Goal: Task Accomplishment & Management: Use online tool/utility

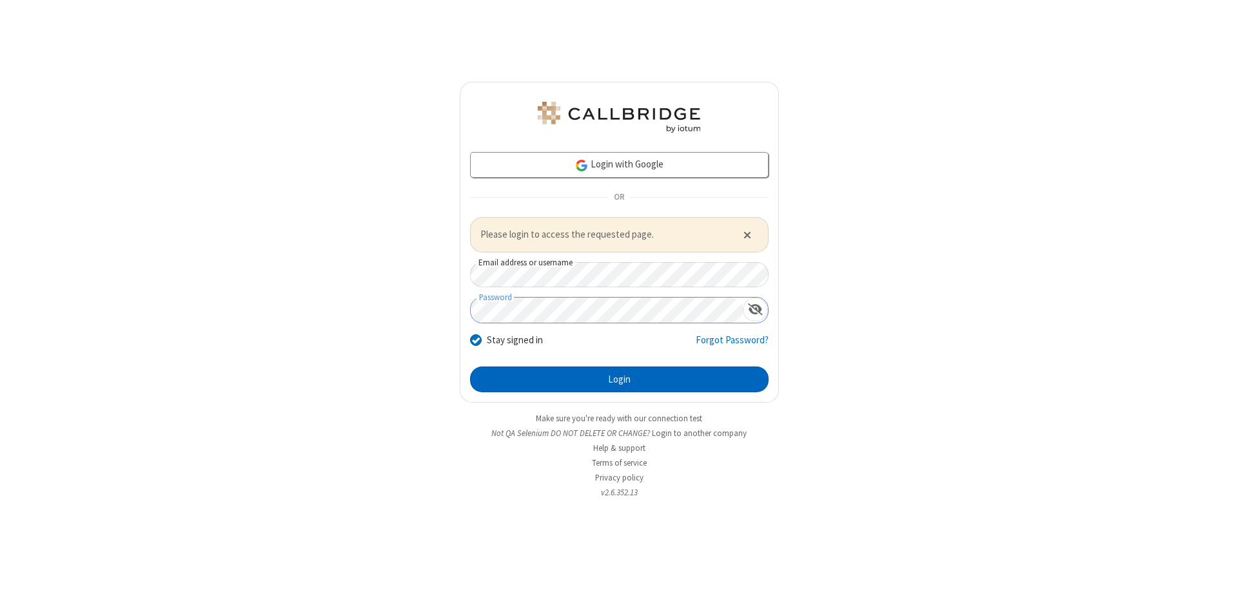
click at [619, 379] on button "Login" at bounding box center [619, 380] width 298 height 26
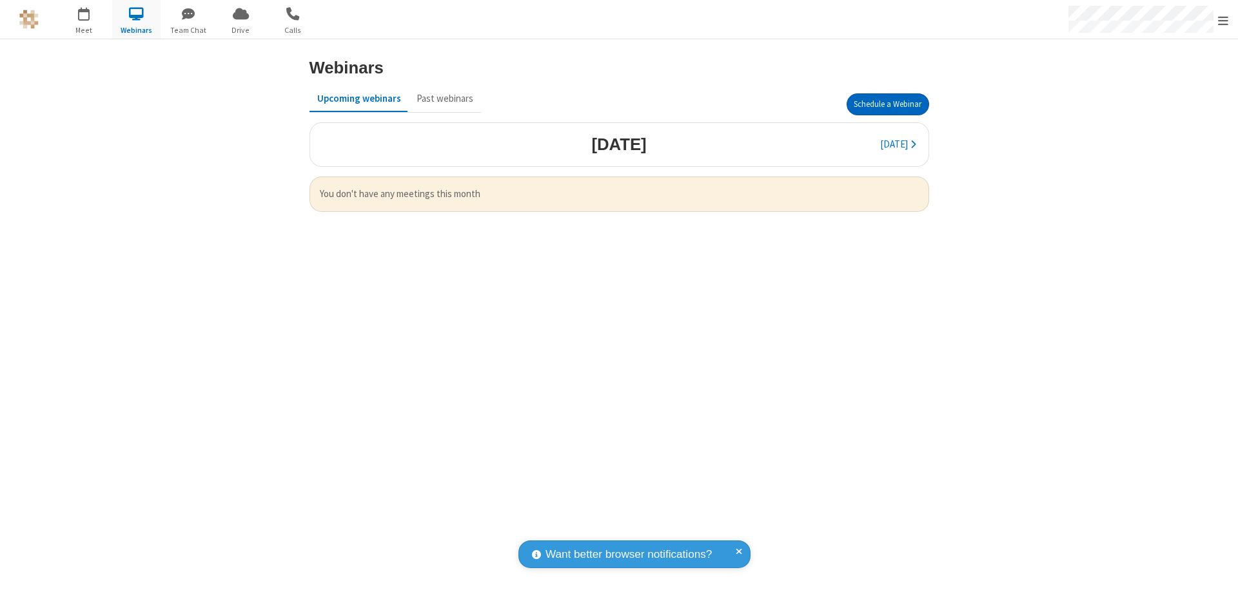
click at [887, 104] on button "Schedule a Webinar" at bounding box center [887, 104] width 83 height 22
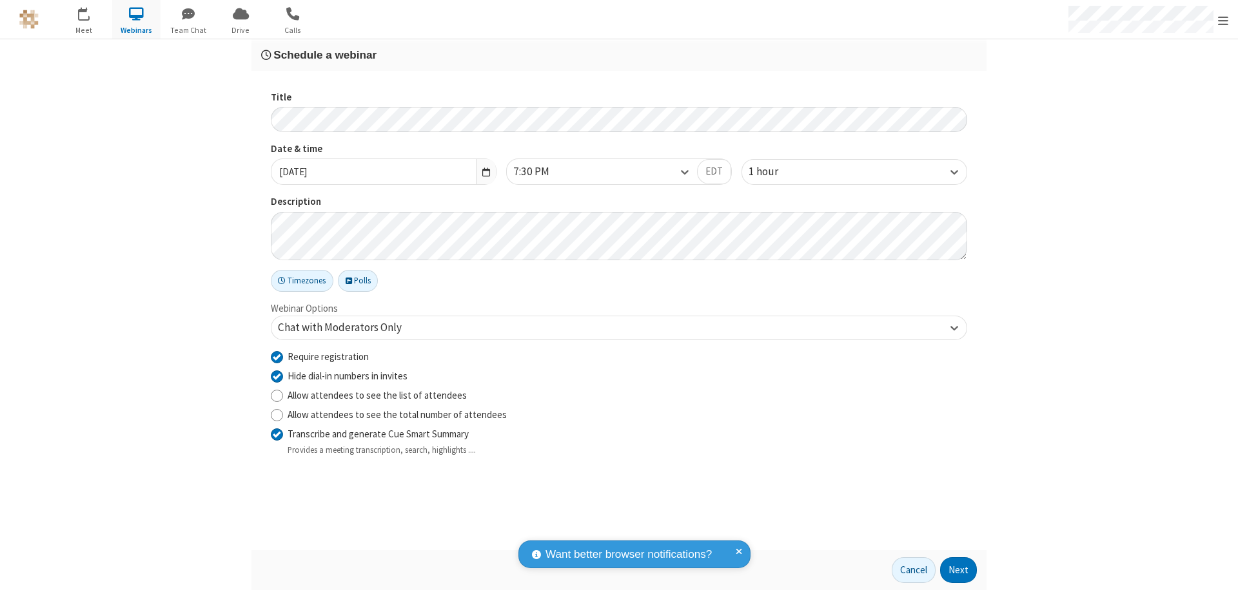
click at [277, 356] on input "Require registration" at bounding box center [277, 357] width 12 height 14
checkbox input "false"
click at [959, 571] on button "Next" at bounding box center [958, 571] width 37 height 26
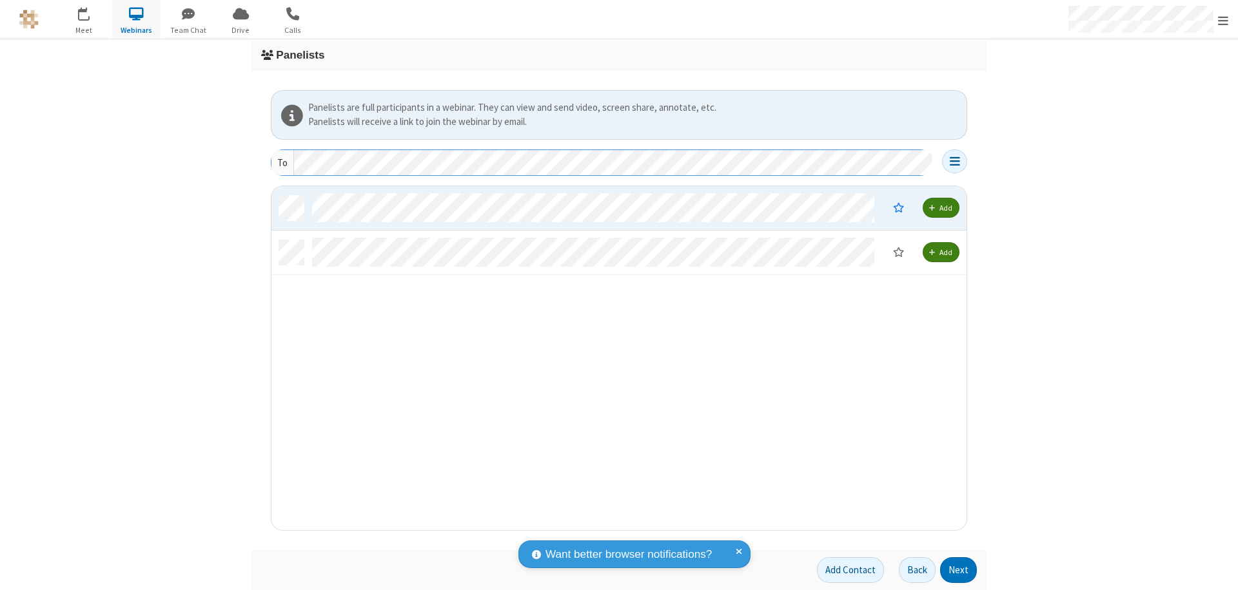
scroll to position [335, 685]
click at [959, 571] on button "Next" at bounding box center [958, 571] width 37 height 26
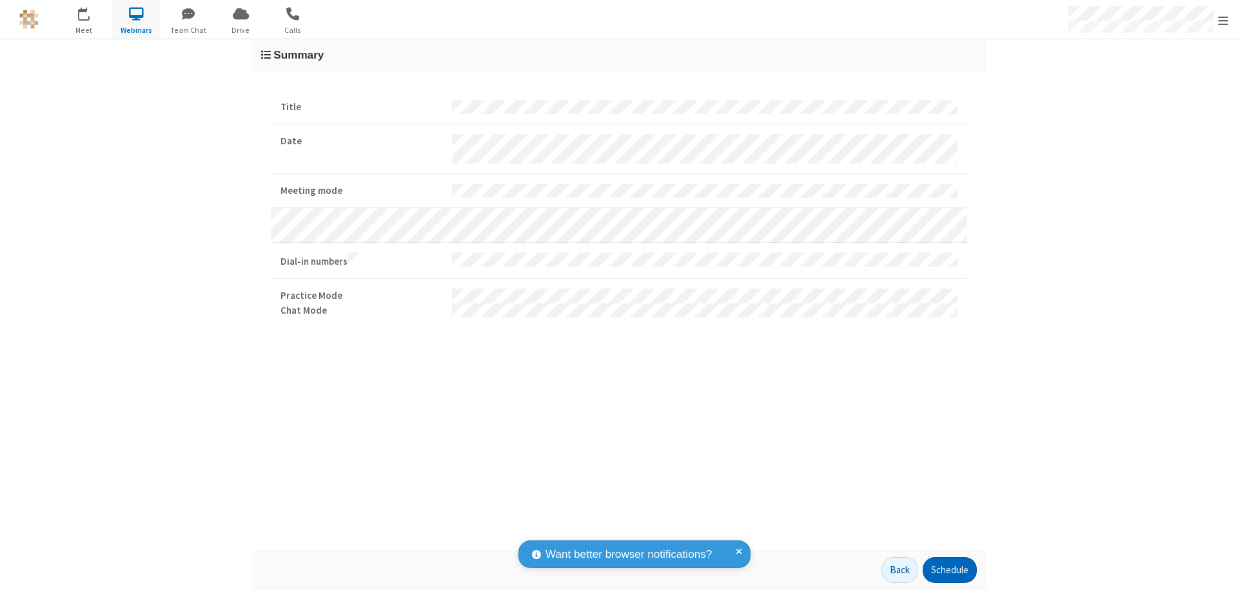
click at [949, 571] on button "Schedule" at bounding box center [949, 571] width 54 height 26
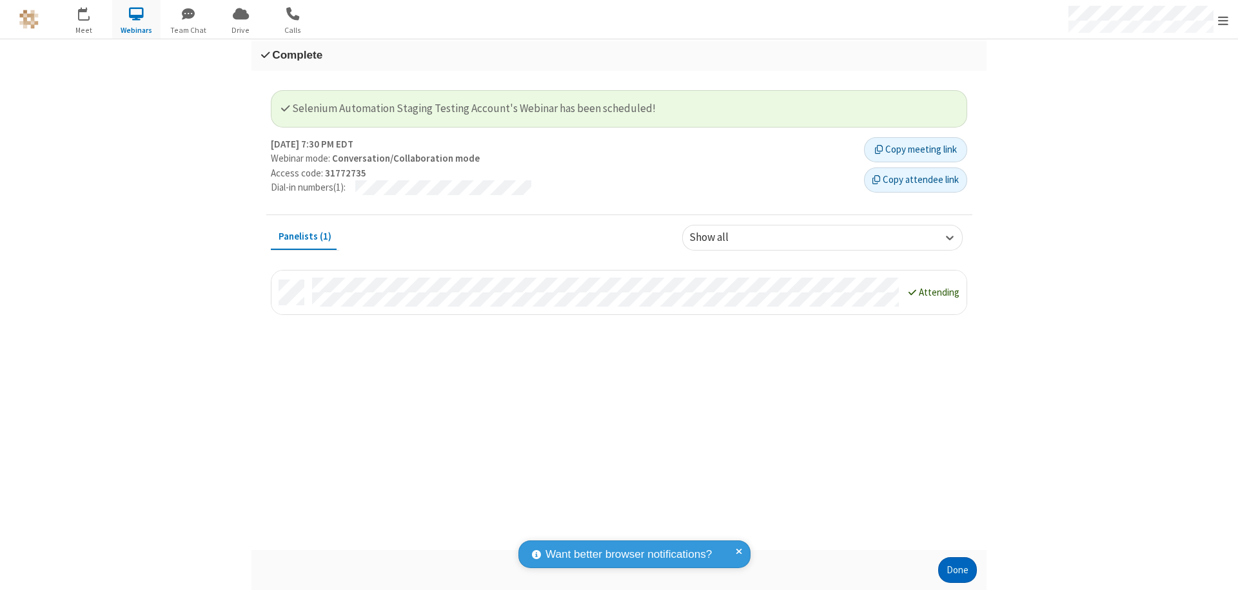
click at [957, 571] on button "Done" at bounding box center [957, 571] width 39 height 26
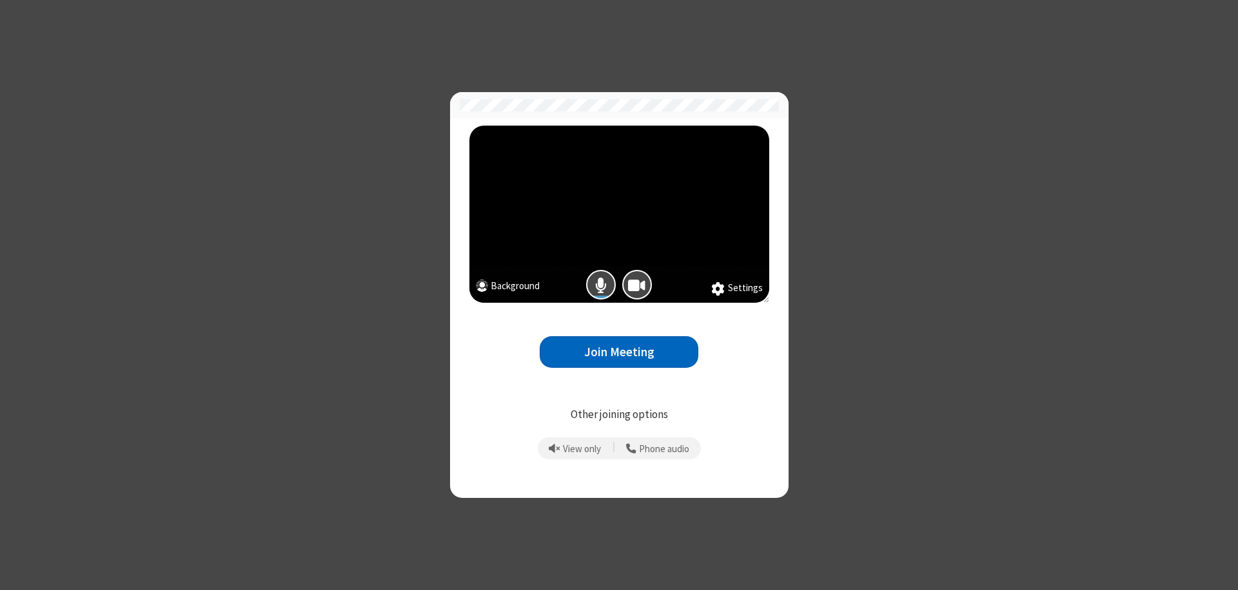
click at [619, 352] on button "Join Meeting" at bounding box center [619, 353] width 159 height 32
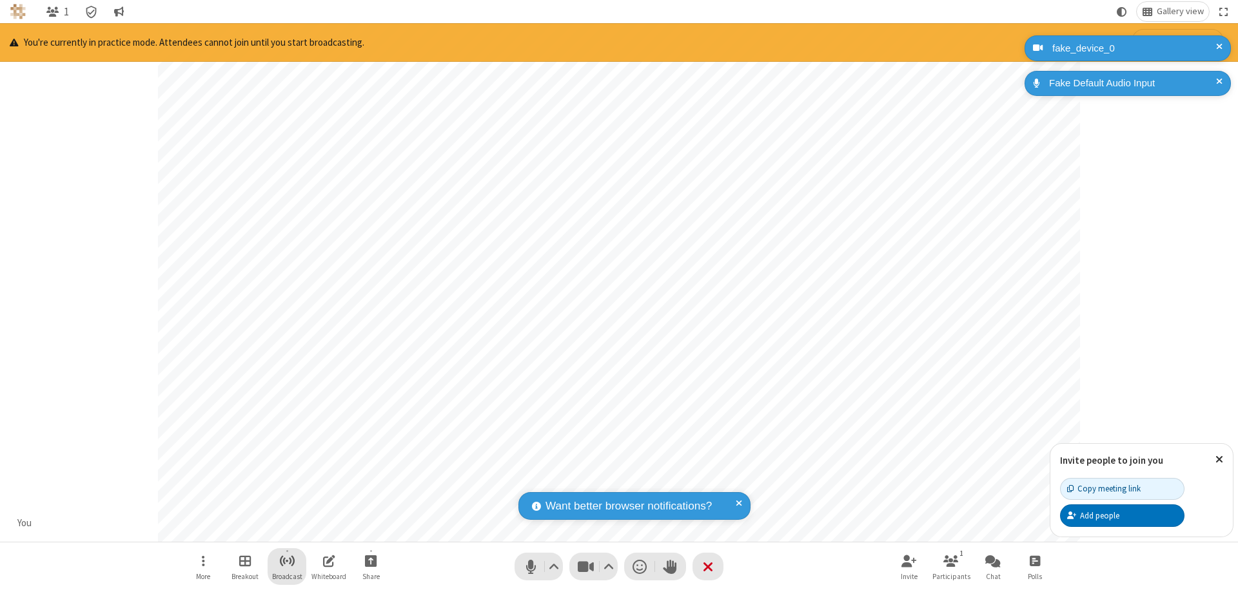
click at [286, 561] on span "Start broadcast" at bounding box center [287, 561] width 16 height 16
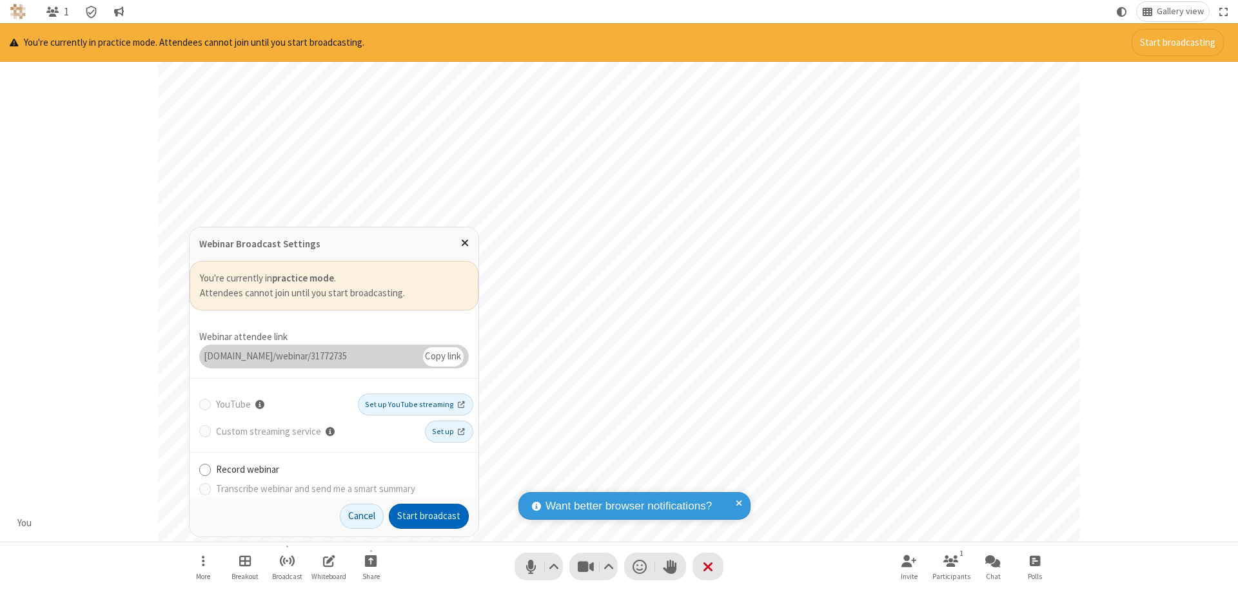
click at [429, 516] on button "Start broadcast" at bounding box center [429, 517] width 80 height 26
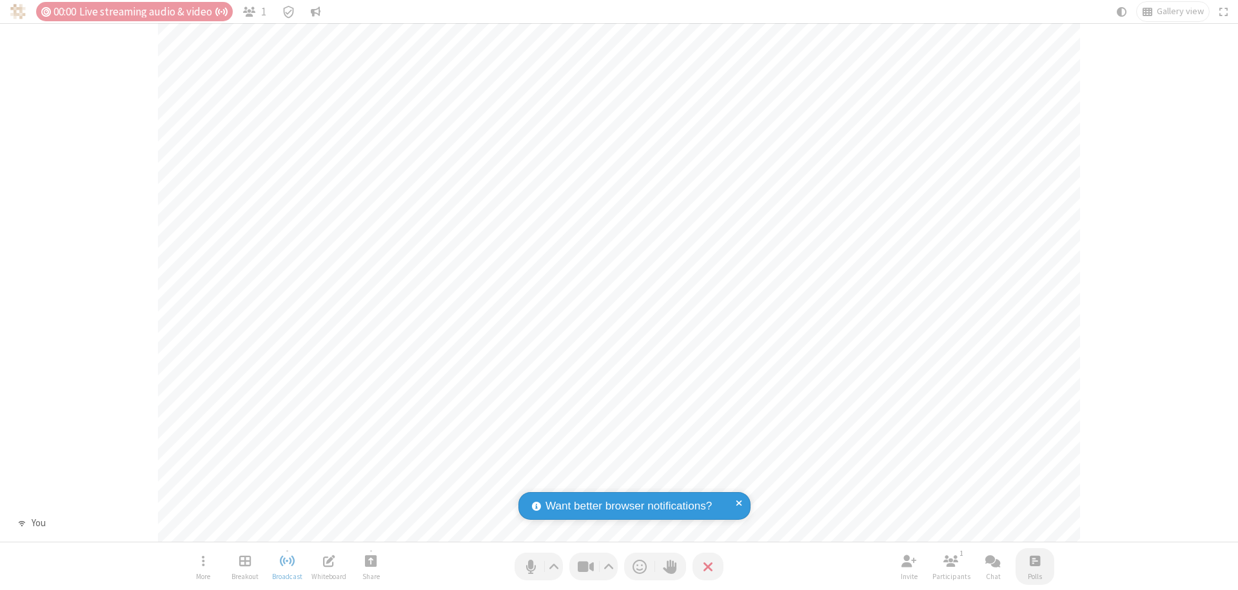
click at [1034, 561] on span "Open poll" at bounding box center [1034, 561] width 10 height 16
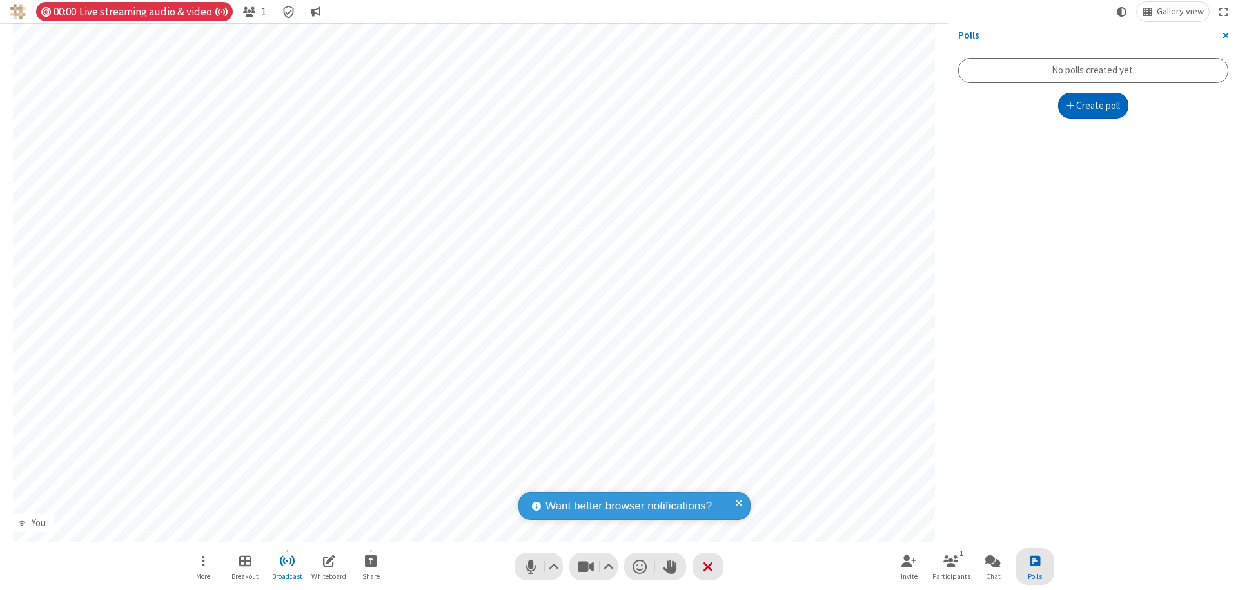
click at [1093, 106] on button "Create poll" at bounding box center [1093, 106] width 71 height 26
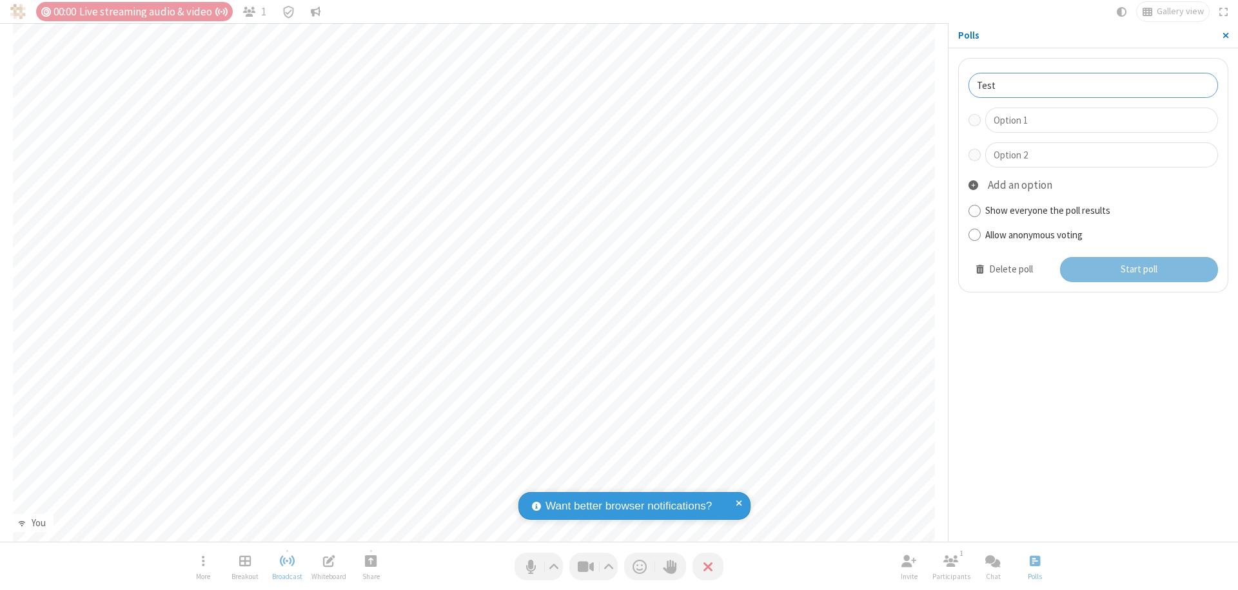
type input "Test"
type input "Yes"
type input "No"
click at [1138, 269] on button "Start poll" at bounding box center [1139, 270] width 159 height 26
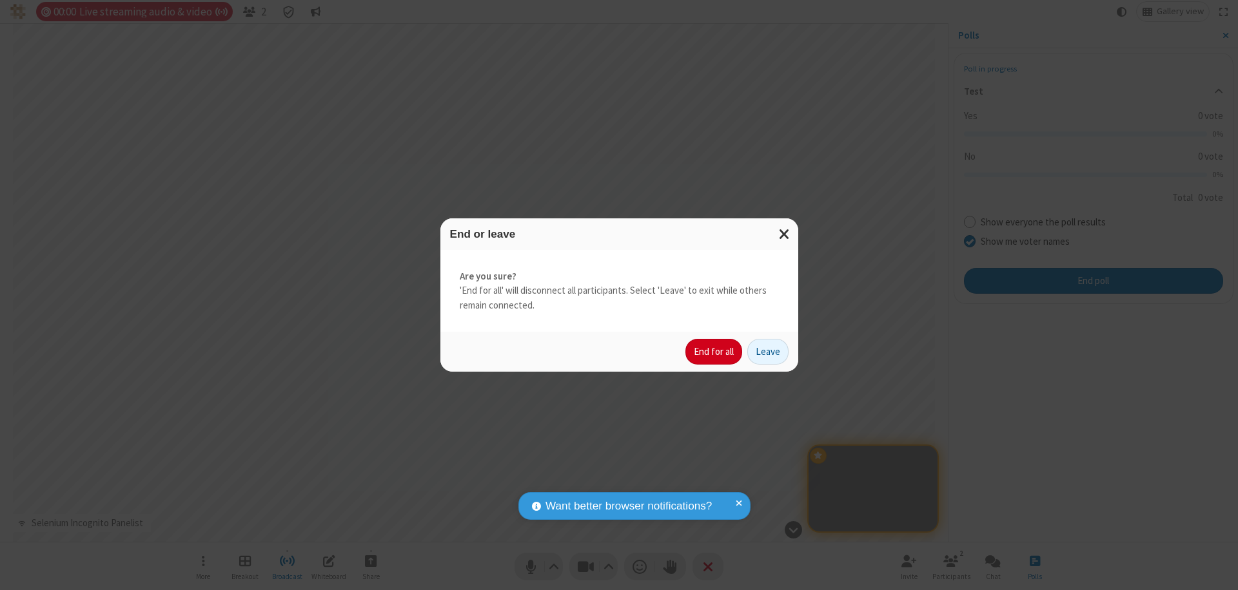
click at [714, 352] on button "End for all" at bounding box center [713, 352] width 57 height 26
